Goal: Task Accomplishment & Management: Complete application form

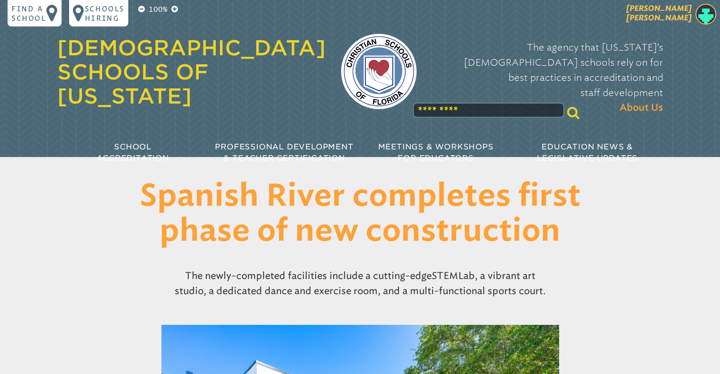
click at [682, 18] on span "[PERSON_NAME]" at bounding box center [658, 13] width 65 height 18
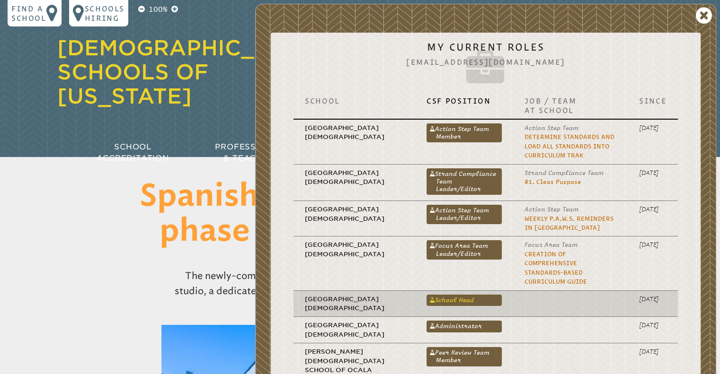
click at [434, 295] on link "School Head" at bounding box center [463, 300] width 75 height 11
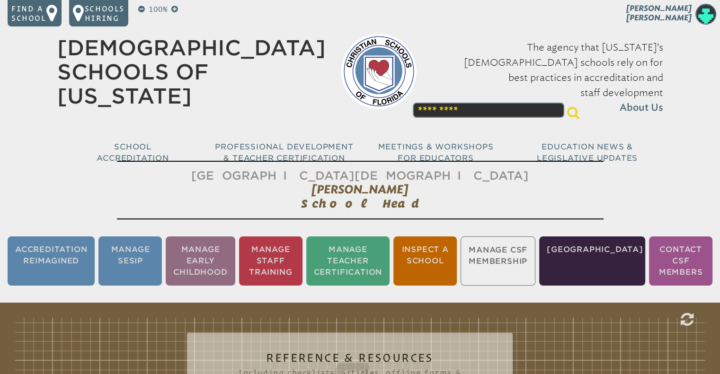
click at [527, 261] on ul "Accreditation Reimagined Manage SESIP Manage Early Childhood Manage Staff Train…" at bounding box center [360, 261] width 720 height 53
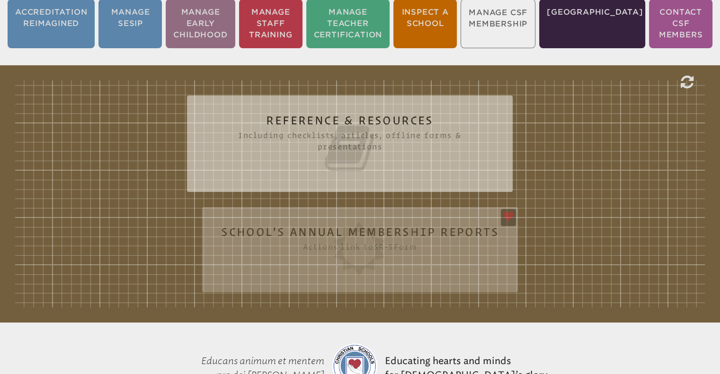
scroll to position [239, 0]
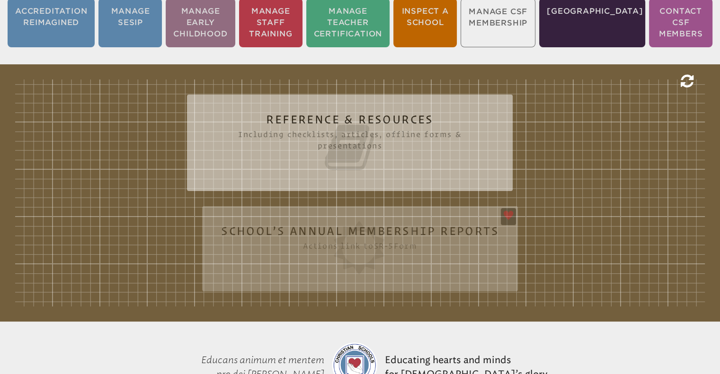
click at [685, 76] on icon at bounding box center [687, 81] width 13 height 15
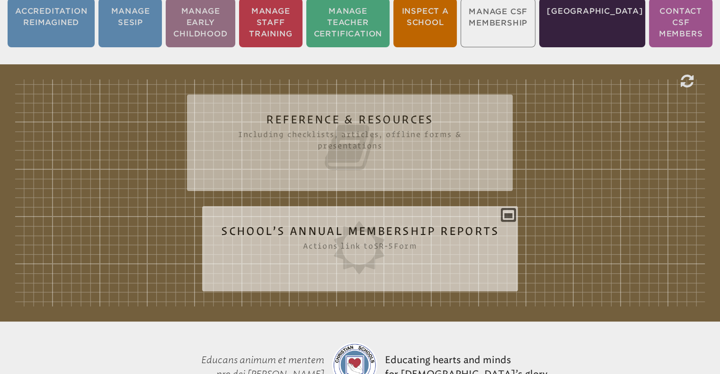
click at [506, 214] on div "School’s Annual Membership Reports Actions link to sr-5 Form Year Status Action…" at bounding box center [360, 245] width 316 height 62
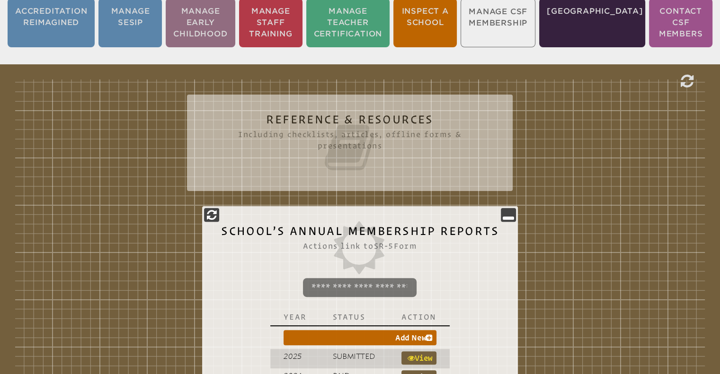
click at [426, 355] on link "View" at bounding box center [418, 358] width 35 height 13
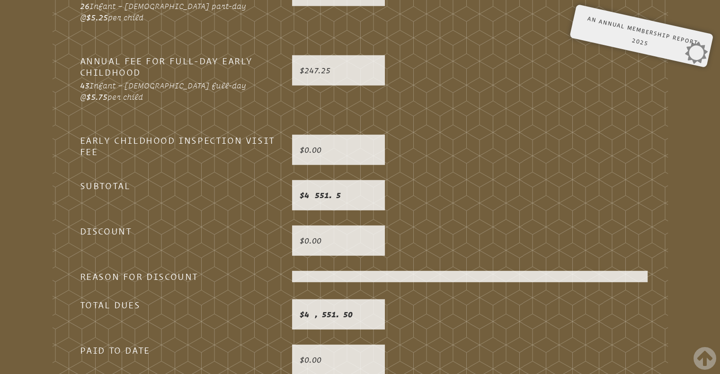
scroll to position [2709, 0]
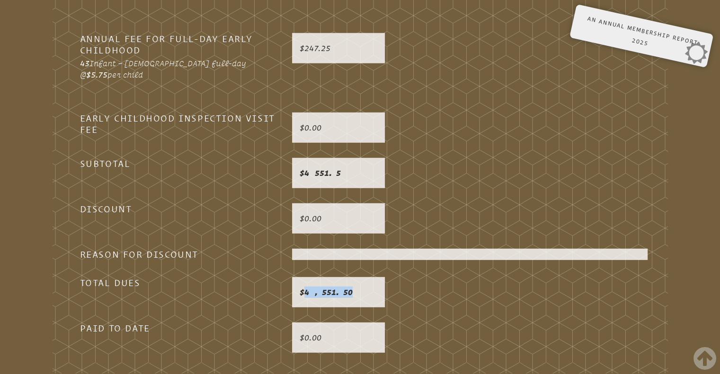
drag, startPoint x: 337, startPoint y: 267, endPoint x: 299, endPoint y: 270, distance: 38.0
click at [300, 287] on p "4,551.50" at bounding box center [339, 292] width 78 height 11
copy p "4,551.50"
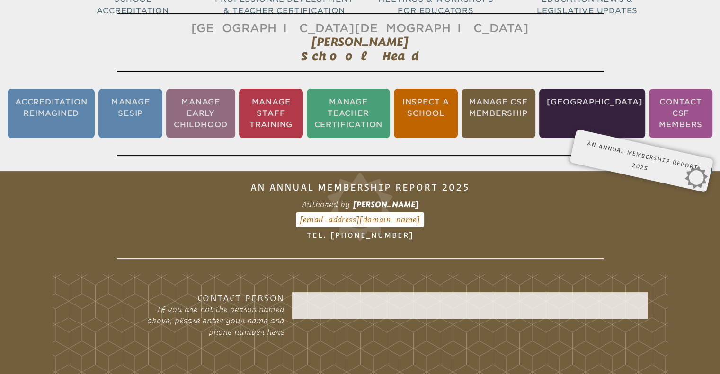
scroll to position [0, 0]
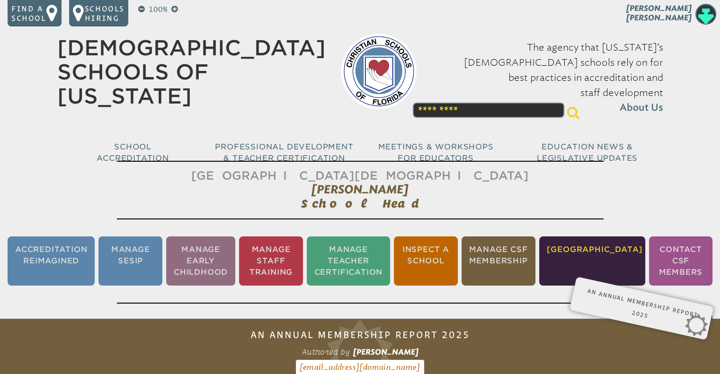
click at [610, 249] on li "[GEOGRAPHIC_DATA]" at bounding box center [592, 261] width 106 height 49
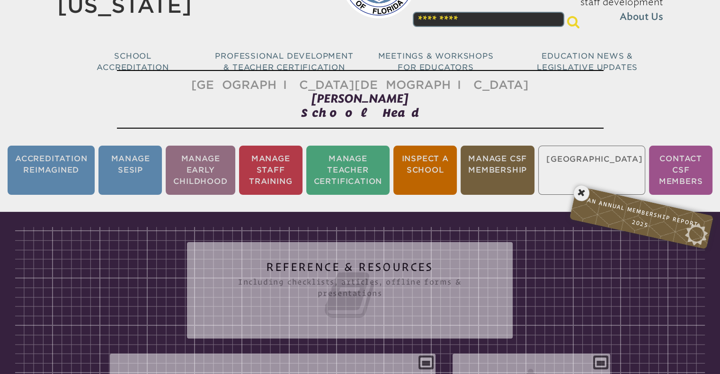
scroll to position [157, 0]
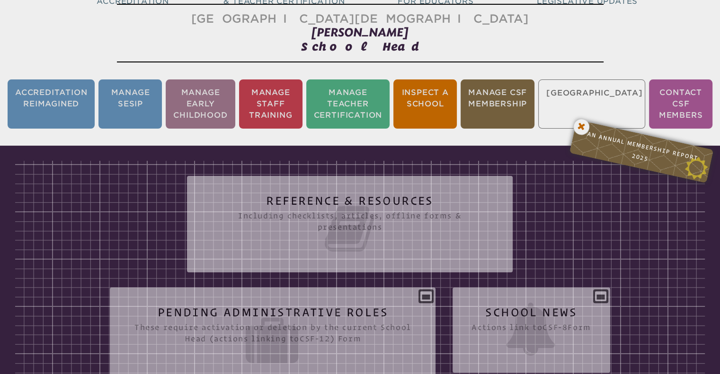
click at [582, 124] on icon at bounding box center [581, 126] width 19 height 19
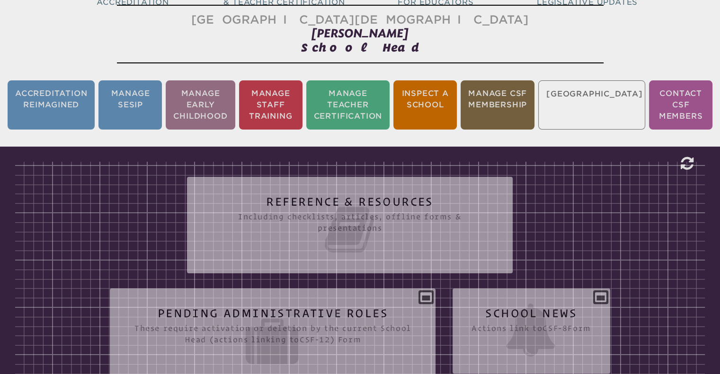
scroll to position [150, 0]
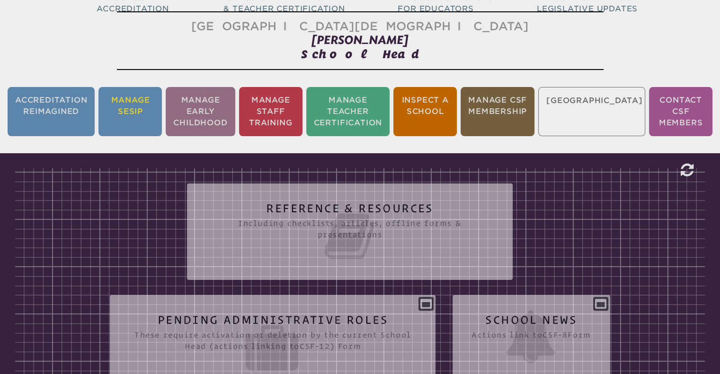
click at [144, 110] on li "Manage SESIP" at bounding box center [129, 111] width 63 height 49
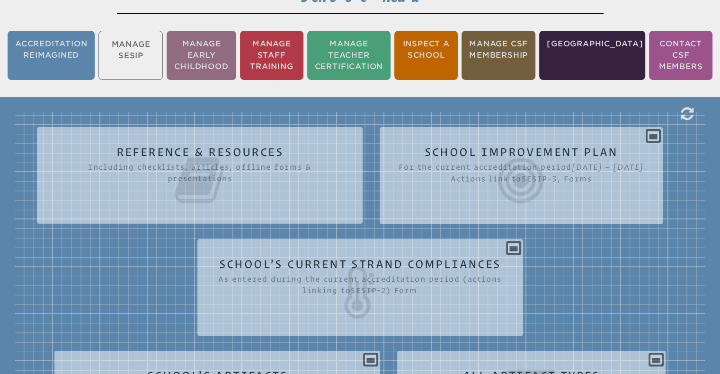
scroll to position [190, 0]
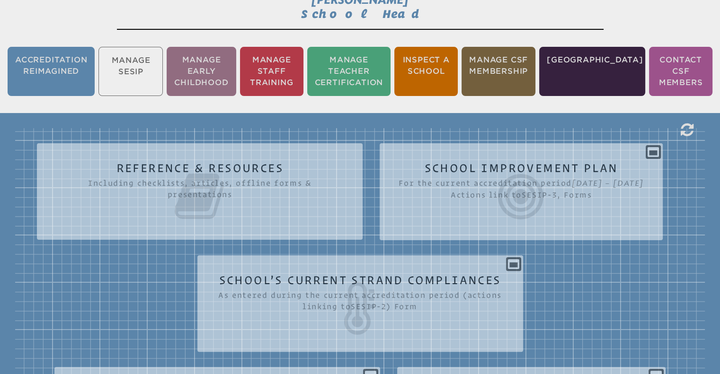
click at [137, 71] on ul "Accreditation Reimagined Manage SESIP Manage Early Childhood Manage Staff Train…" at bounding box center [360, 71] width 720 height 53
click at [132, 71] on ul "Accreditation Reimagined Manage SESIP Manage Early Childhood Manage Staff Train…" at bounding box center [360, 71] width 720 height 53
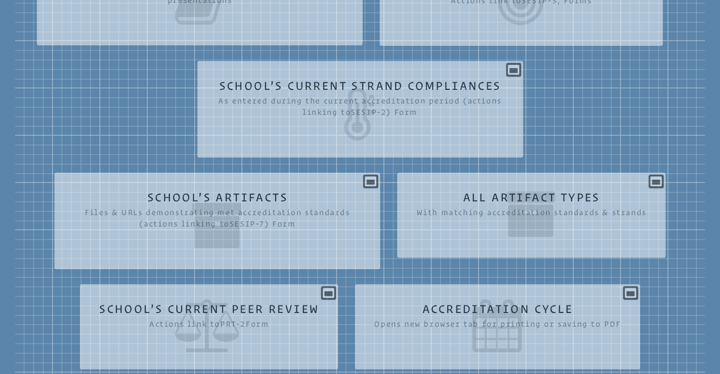
scroll to position [350, 0]
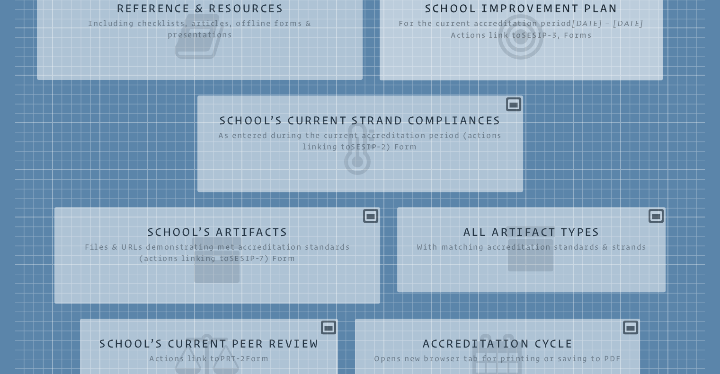
click at [399, 63] on icon at bounding box center [521, 36] width 245 height 53
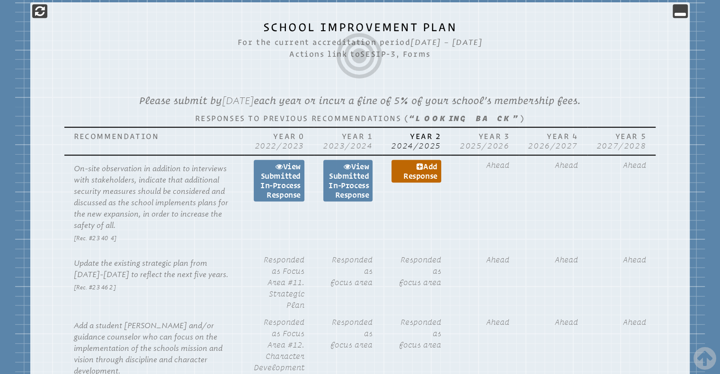
scroll to position [440, 0]
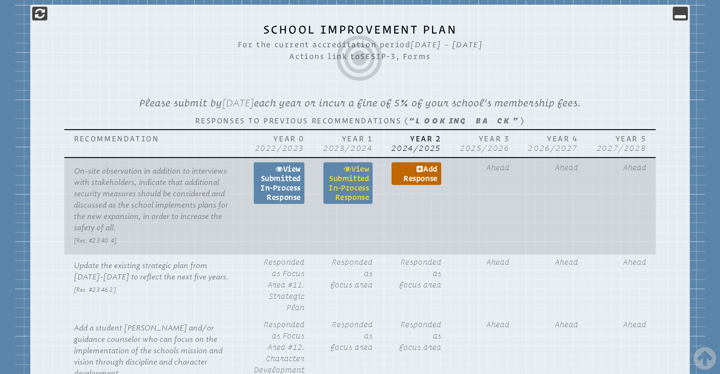
click at [367, 195] on link "View Submitted in-process Response" at bounding box center [347, 183] width 49 height 42
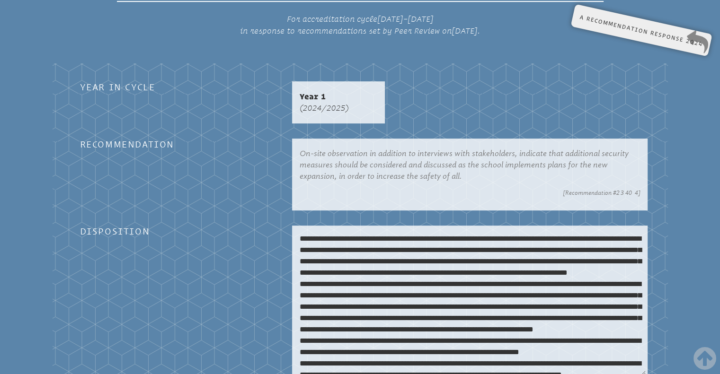
drag, startPoint x: 519, startPoint y: 338, endPoint x: 296, endPoint y: 220, distance: 252.8
click at [296, 228] on textarea at bounding box center [470, 302] width 352 height 148
click at [298, 228] on textarea at bounding box center [470, 302] width 352 height 148
click at [316, 238] on textarea at bounding box center [470, 302] width 352 height 148
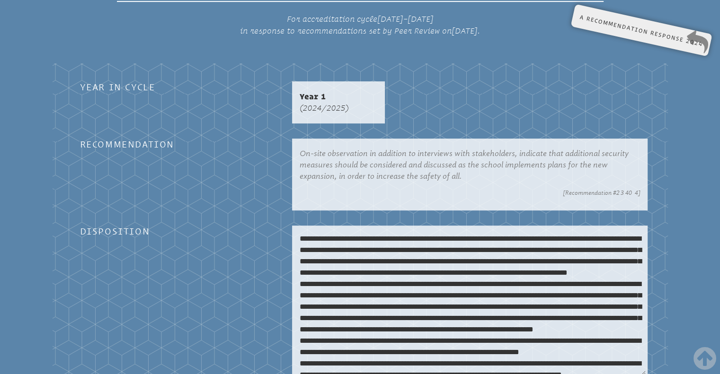
click at [316, 238] on textarea at bounding box center [470, 302] width 352 height 148
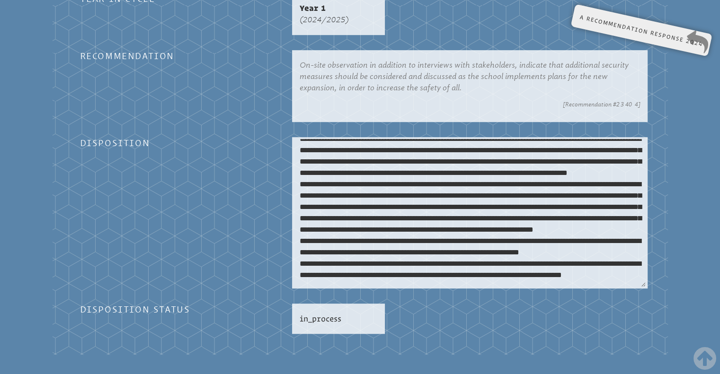
scroll to position [503, 0]
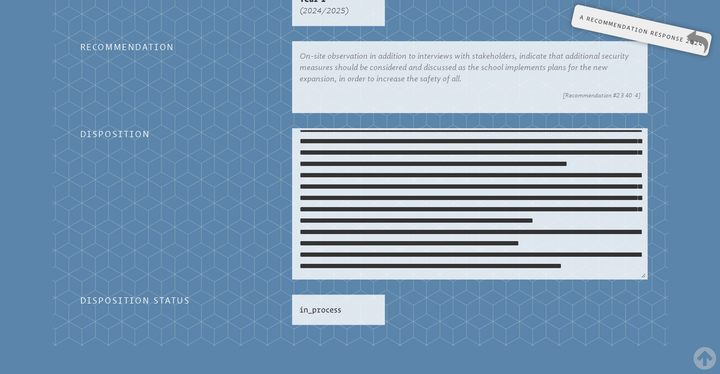
drag, startPoint x: 300, startPoint y: 223, endPoint x: 524, endPoint y: 245, distance: 225.0
click at [524, 245] on textarea at bounding box center [470, 204] width 352 height 148
click at [382, 155] on textarea at bounding box center [470, 204] width 352 height 148
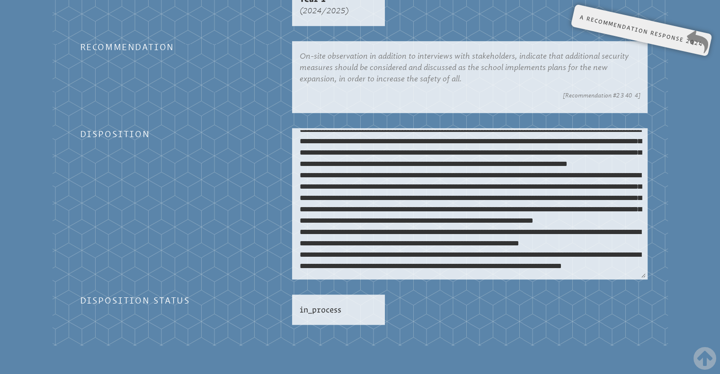
click at [382, 155] on textarea at bounding box center [470, 204] width 352 height 148
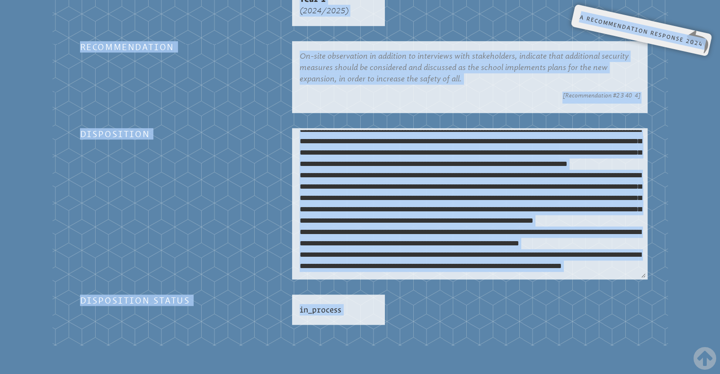
click at [381, 251] on textarea at bounding box center [470, 204] width 352 height 148
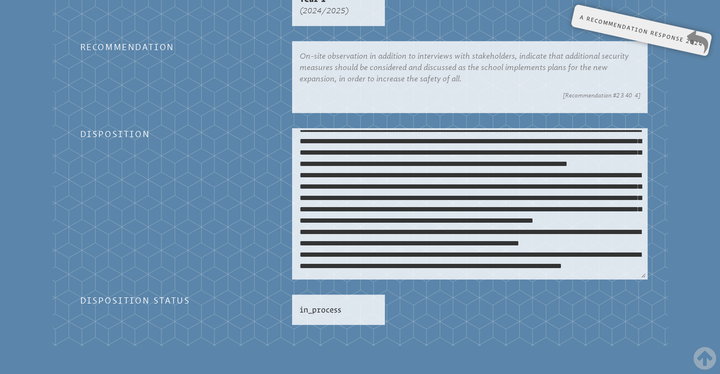
click at [381, 251] on textarea at bounding box center [470, 204] width 352 height 148
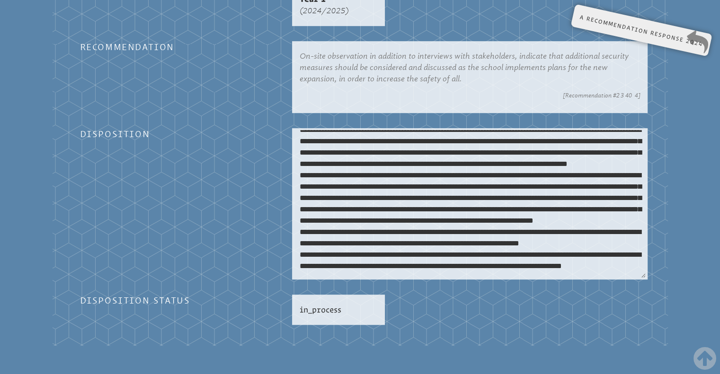
click at [381, 251] on textarea at bounding box center [470, 204] width 352 height 148
click at [372, 224] on textarea at bounding box center [470, 204] width 352 height 148
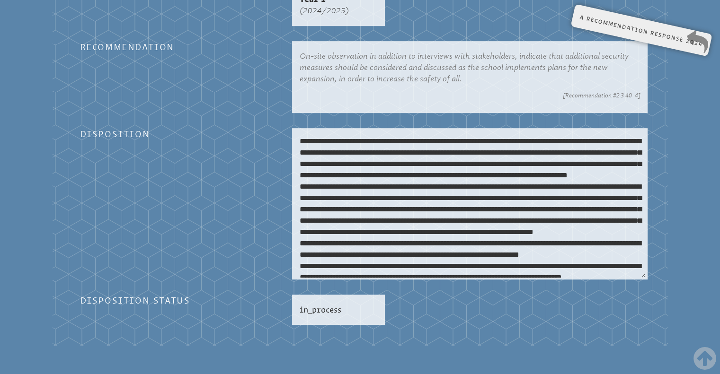
drag, startPoint x: 506, startPoint y: 239, endPoint x: 297, endPoint y: 123, distance: 238.6
click at [297, 130] on textarea at bounding box center [470, 204] width 352 height 148
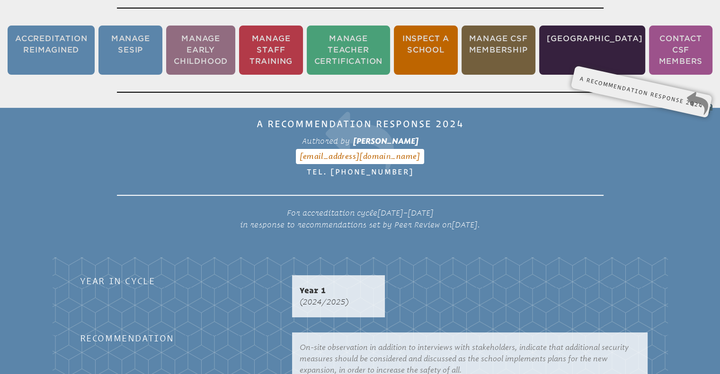
scroll to position [210, 0]
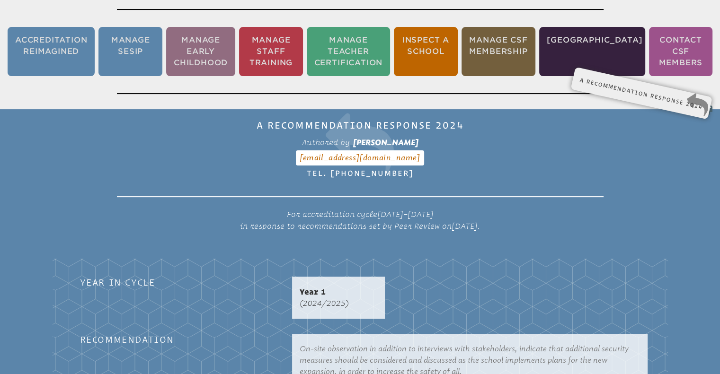
click at [700, 103] on icon at bounding box center [704, 107] width 18 height 19
click at [134, 44] on li "Manage SESIP" at bounding box center [130, 51] width 64 height 49
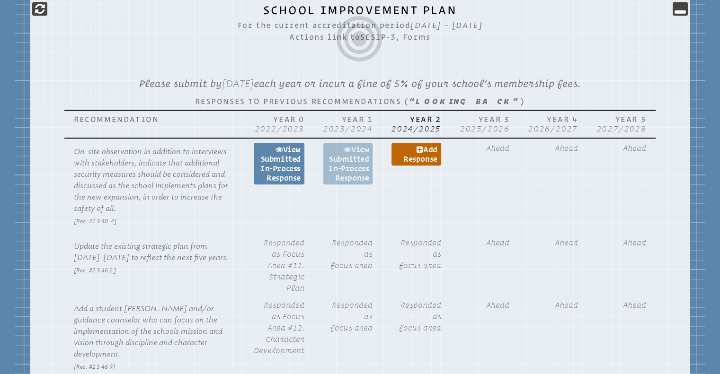
scroll to position [533, 0]
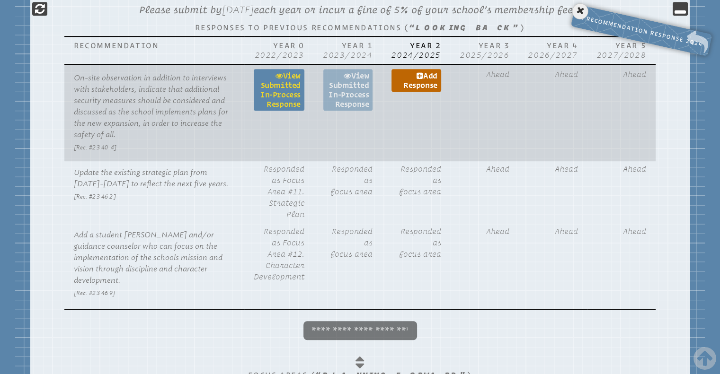
click at [289, 90] on link "View Submitted in-process Response" at bounding box center [279, 90] width 51 height 42
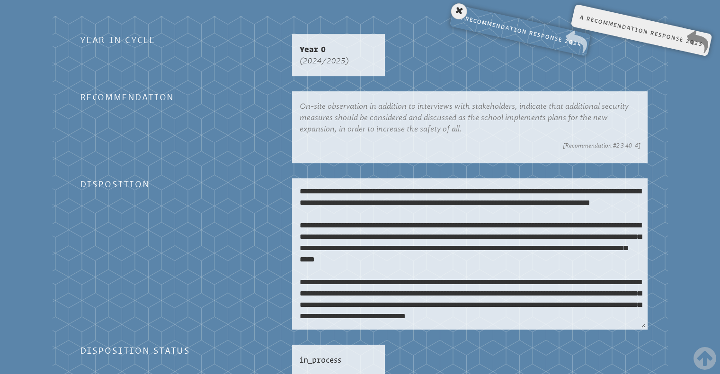
scroll to position [454, 0]
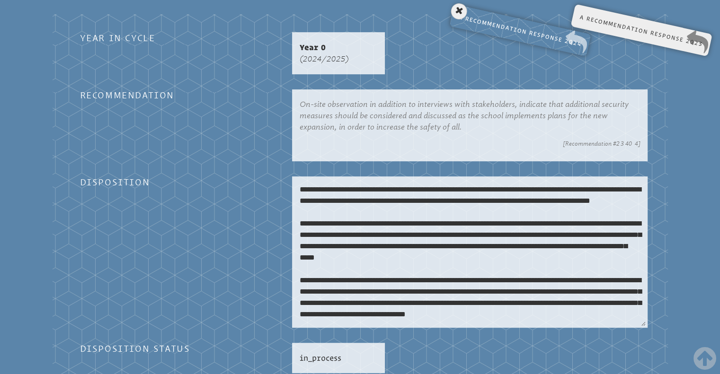
click at [381, 189] on textarea at bounding box center [470, 252] width 352 height 148
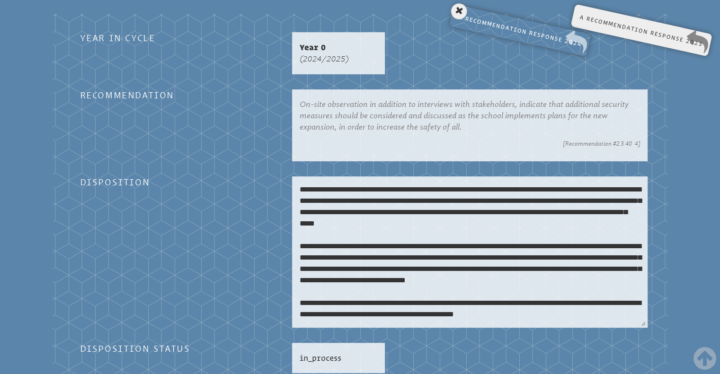
drag, startPoint x: 301, startPoint y: 174, endPoint x: 421, endPoint y: 299, distance: 172.7
click at [421, 299] on textarea at bounding box center [470, 252] width 352 height 148
click at [383, 234] on textarea at bounding box center [470, 252] width 352 height 148
drag, startPoint x: 461, startPoint y: 108, endPoint x: 299, endPoint y: 85, distance: 163.1
click at [299, 89] on div "On-site observation in addition to interviews with stakeholders, indicate that …" at bounding box center [469, 125] width 355 height 72
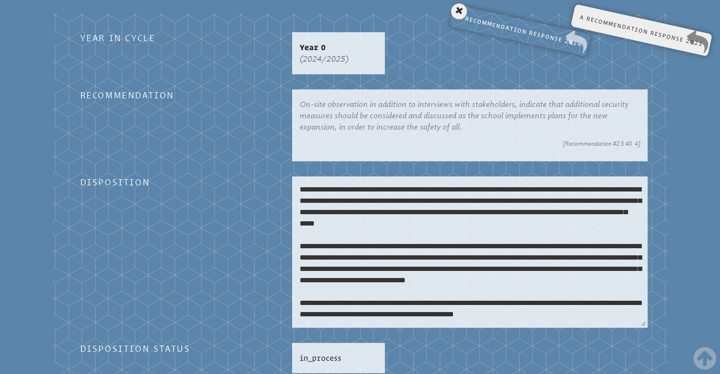
copy p "On-site observation in addition to interviews with stakeholders, indicate that …"
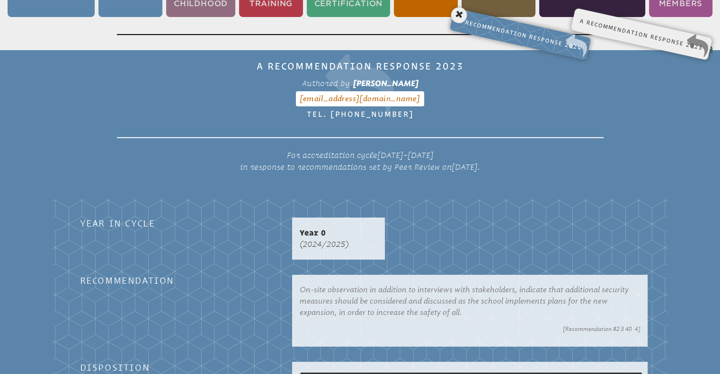
scroll to position [209, 0]
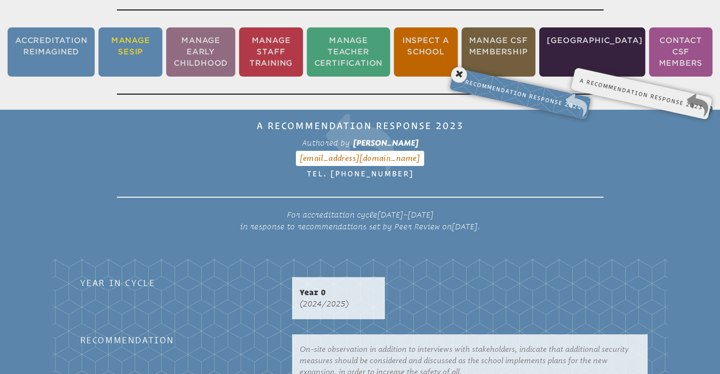
click at [140, 46] on li "Manage SESIP" at bounding box center [130, 51] width 64 height 49
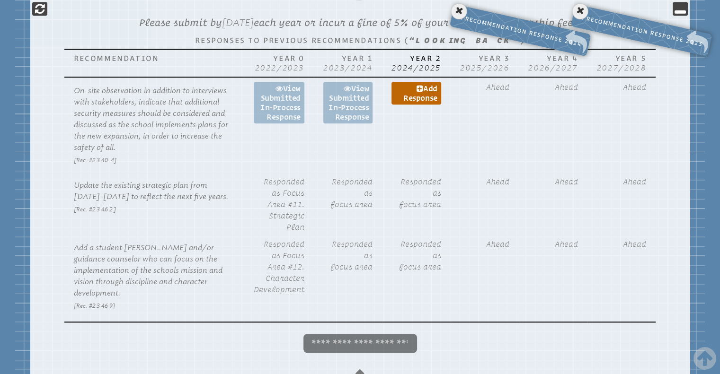
scroll to position [523, 0]
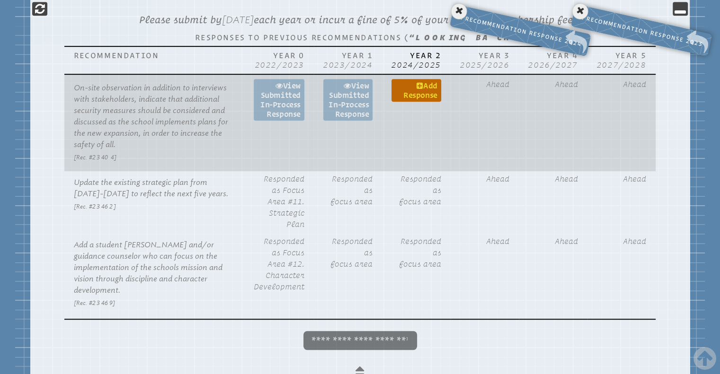
click at [429, 89] on link "Add response" at bounding box center [415, 90] width 49 height 23
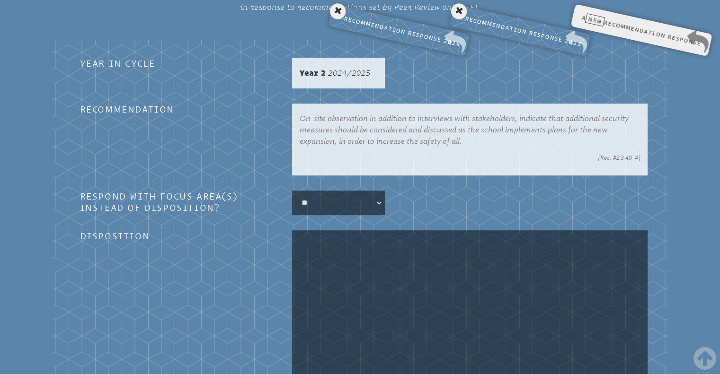
scroll to position [451, 0]
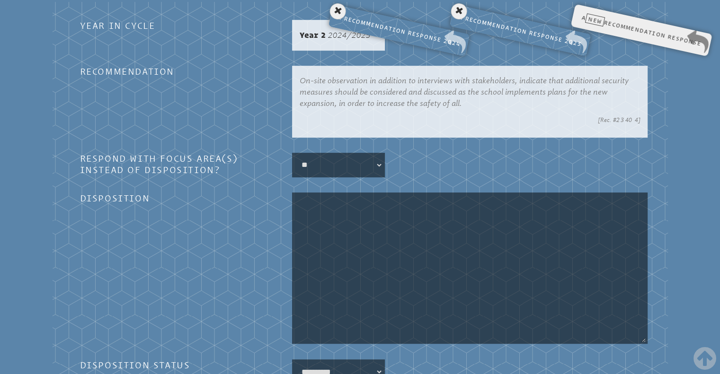
click at [424, 215] on textarea at bounding box center [470, 269] width 352 height 148
paste textarea "**********"
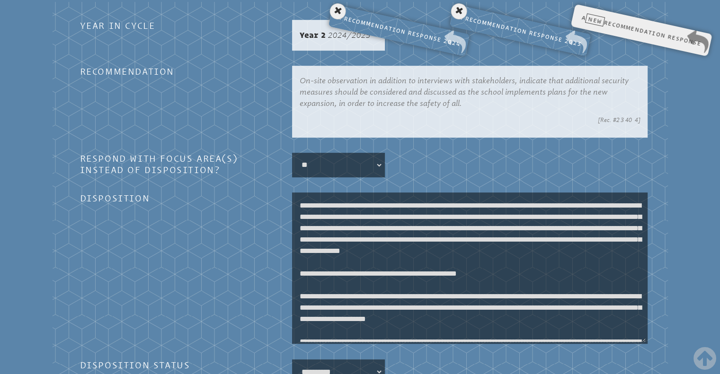
scroll to position [209, 0]
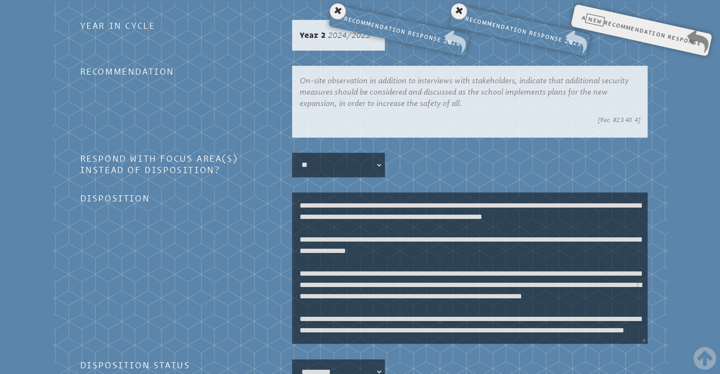
click at [316, 202] on textarea at bounding box center [470, 269] width 352 height 148
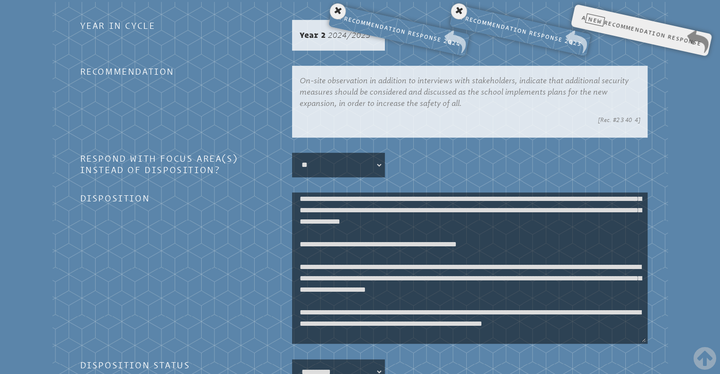
scroll to position [7, 0]
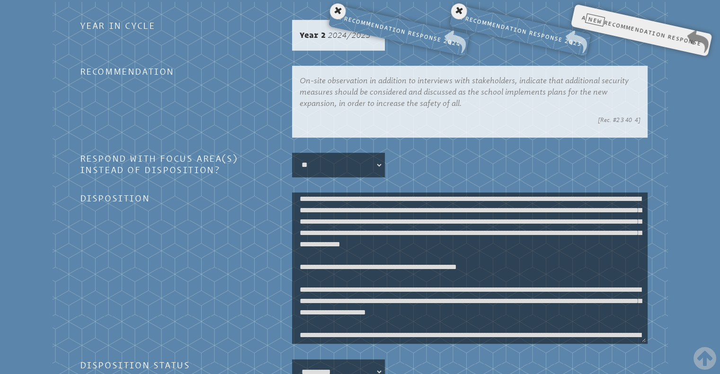
click at [333, 306] on textarea at bounding box center [470, 269] width 352 height 148
click at [424, 333] on textarea at bounding box center [470, 269] width 352 height 148
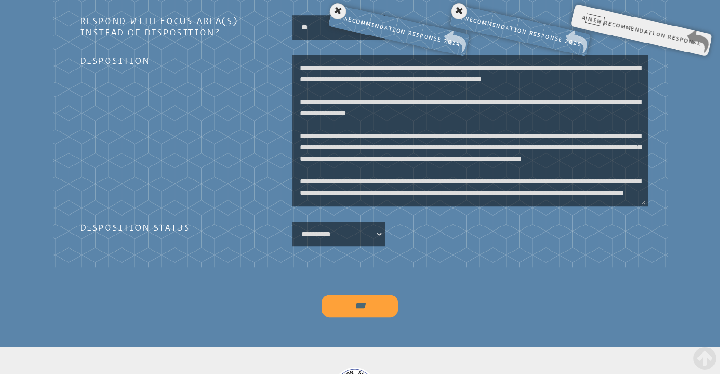
scroll to position [591, 0]
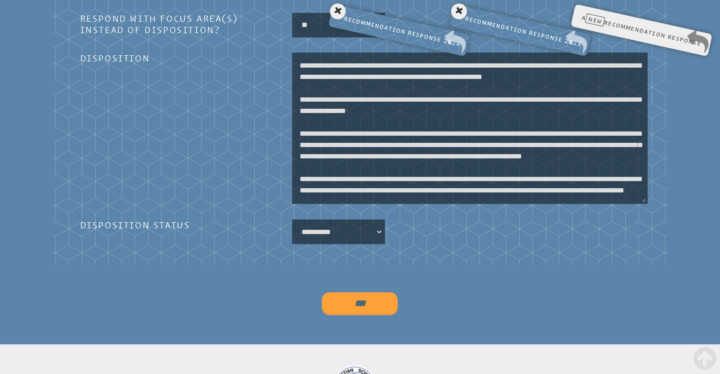
type textarea "**********"
click at [378, 229] on select "**********" at bounding box center [338, 232] width 89 height 21
select select "*********"
click at [294, 222] on select "**********" at bounding box center [338, 232] width 89 height 21
click at [361, 297] on input "***" at bounding box center [360, 304] width 76 height 23
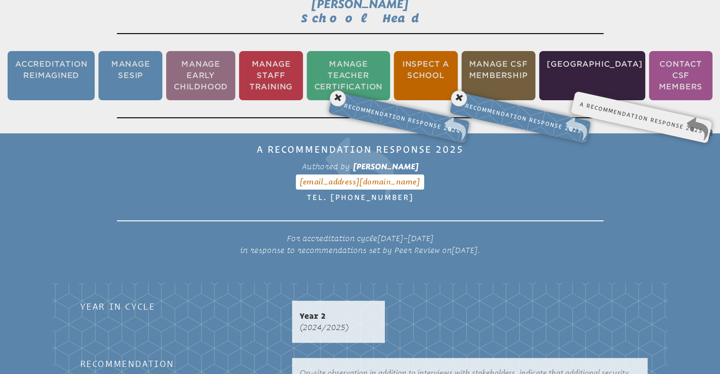
scroll to position [157, 0]
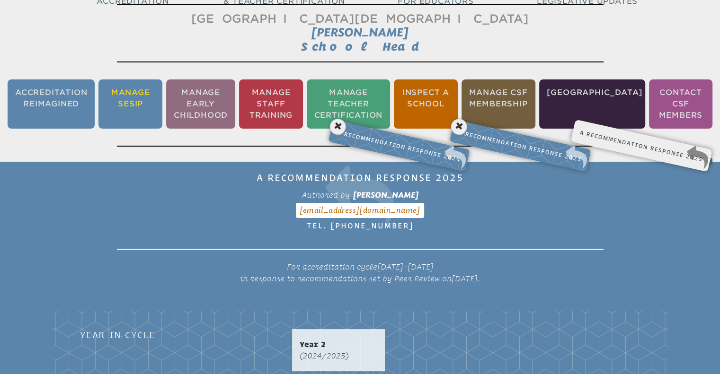
click at [139, 106] on li "Manage SESIP" at bounding box center [130, 104] width 64 height 49
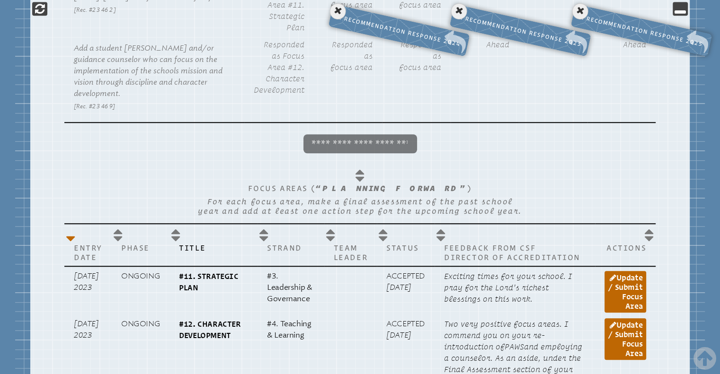
scroll to position [706, 0]
